Goal: Information Seeking & Learning: Learn about a topic

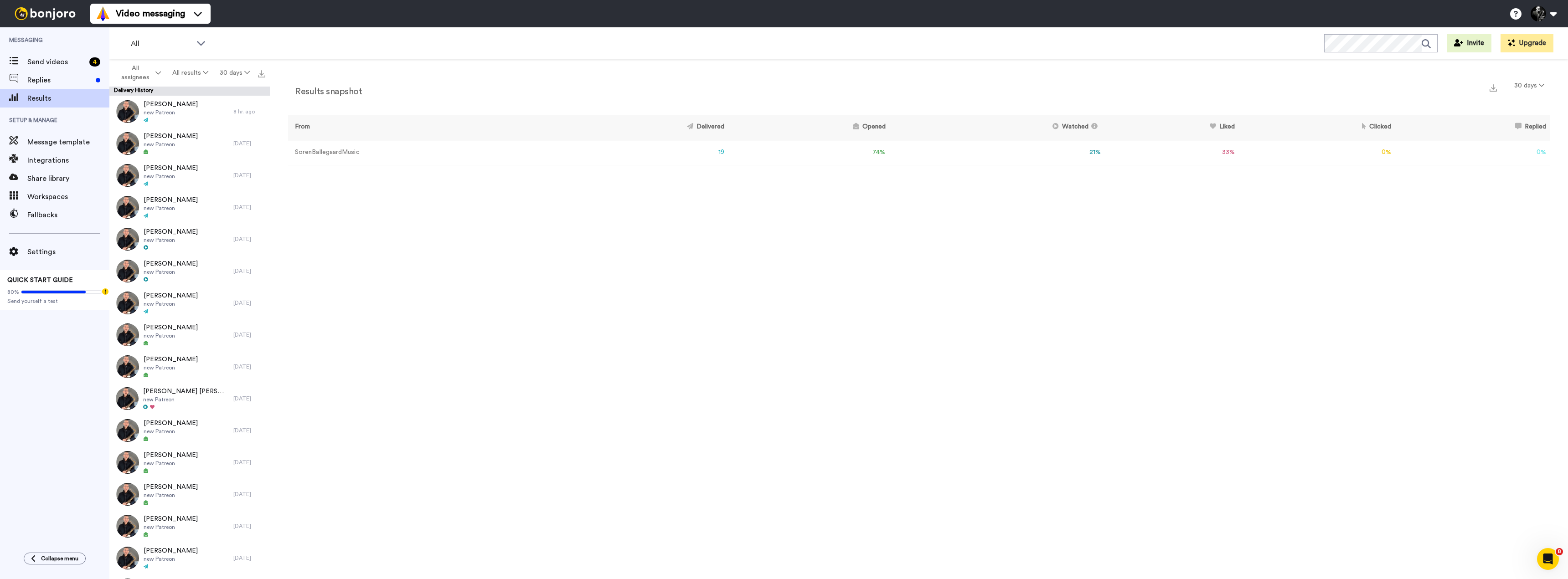
click at [449, 61] on div "Results snapshot 30 days From Delivered Opened Watched Liked Clicked Replied Fa…" at bounding box center [918, 321] width 1298 height 525
click at [39, 68] on div "Send videos 4" at bounding box center [54, 62] width 110 height 18
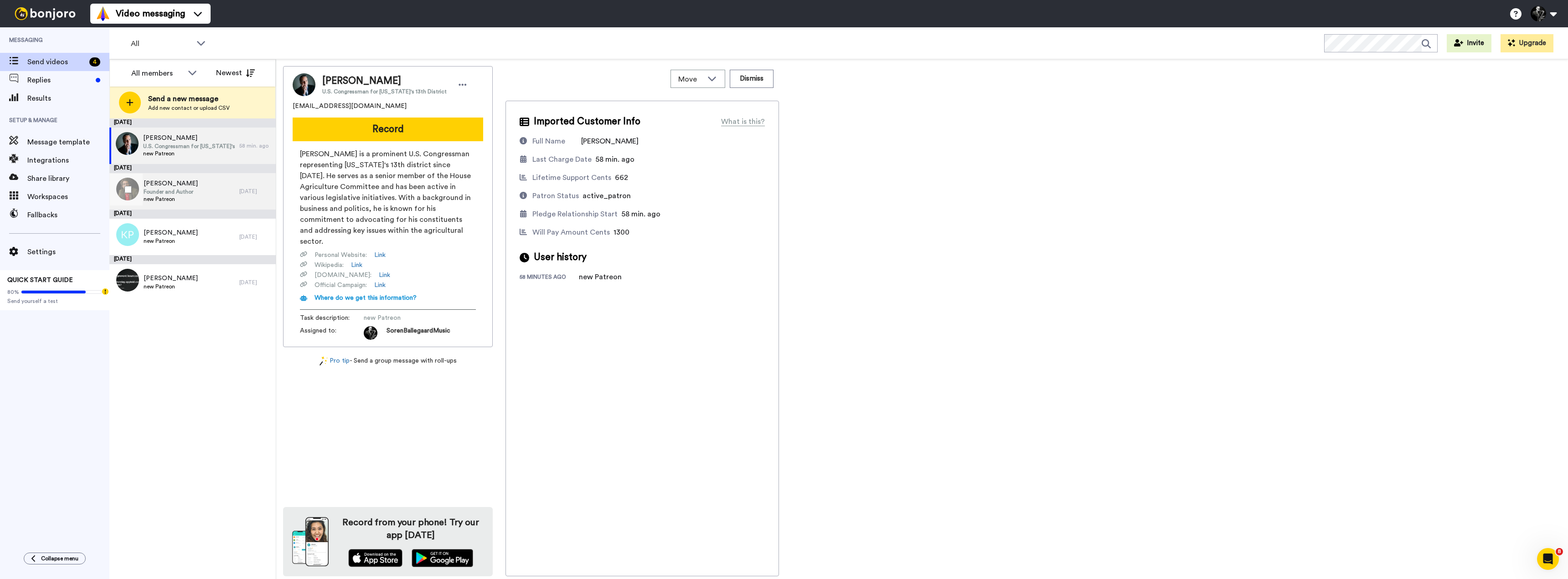
click at [212, 195] on div "[PERSON_NAME] Founder and Author new Patreon" at bounding box center [174, 191] width 130 height 37
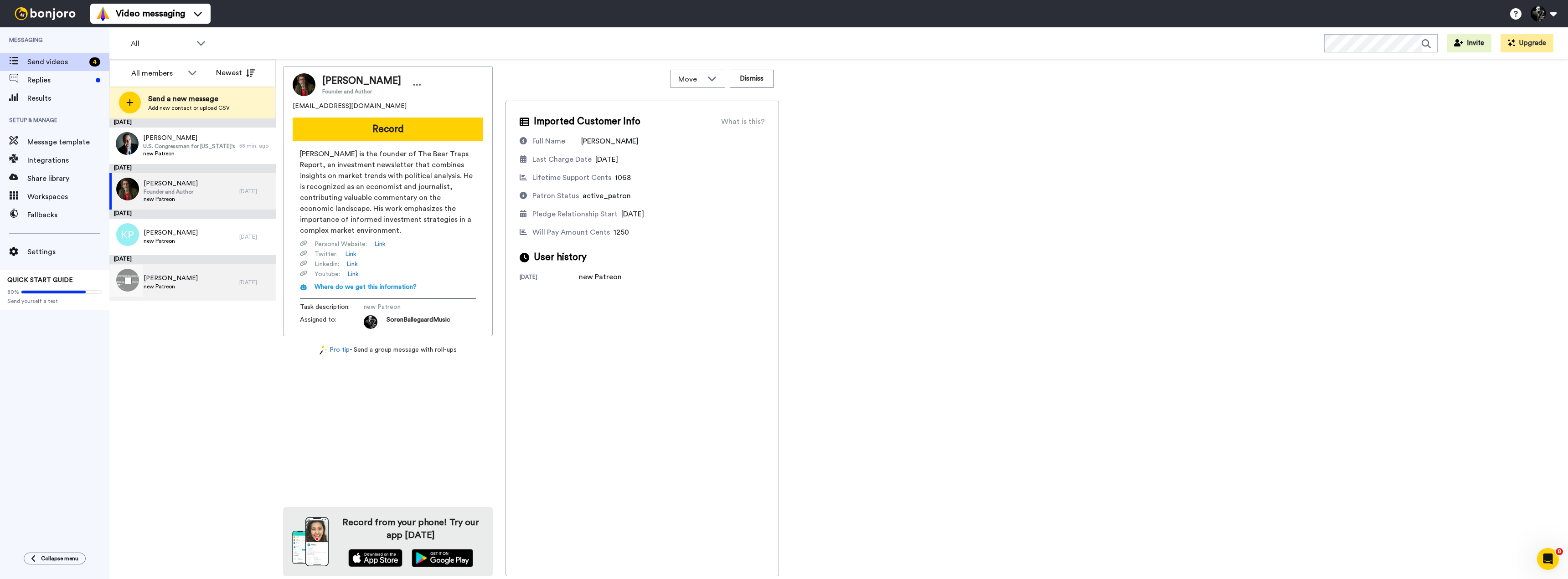
click at [194, 285] on div "[PERSON_NAME] new Patreon" at bounding box center [174, 283] width 130 height 37
